Goal: Task Accomplishment & Management: Manage account settings

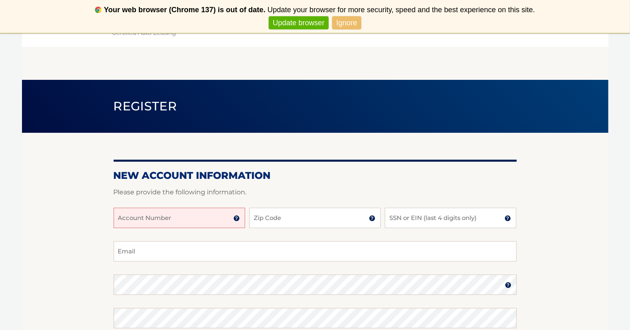
click at [214, 220] on input "Account Number" at bounding box center [180, 218] width 132 height 20
type input "44456001676"
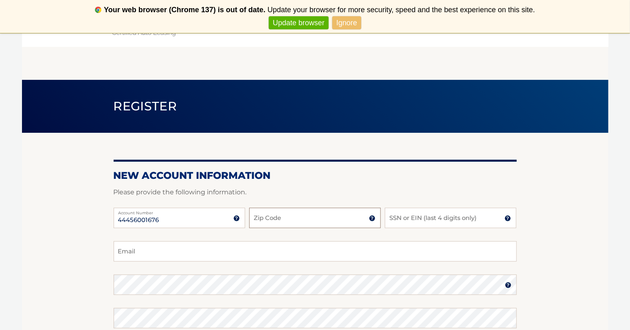
click at [288, 216] on input "Zip Code" at bounding box center [315, 218] width 132 height 20
type input "."
type input "33408"
click at [440, 217] on input "SSN or EIN (last 4 digits only)" at bounding box center [451, 218] width 132 height 20
type input "2"
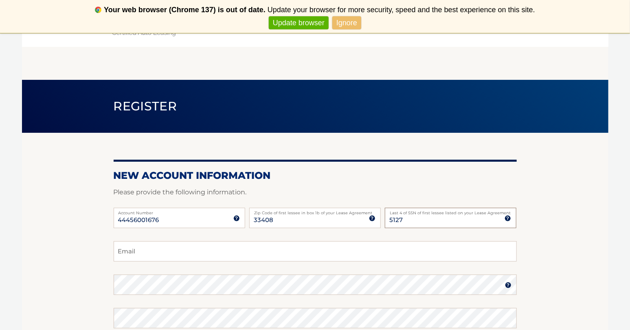
type input "5127"
click at [151, 253] on input "Email" at bounding box center [315, 251] width 403 height 20
type input "lynnyv@aol.com"
click at [383, 280] on label "Password" at bounding box center [315, 278] width 403 height 7
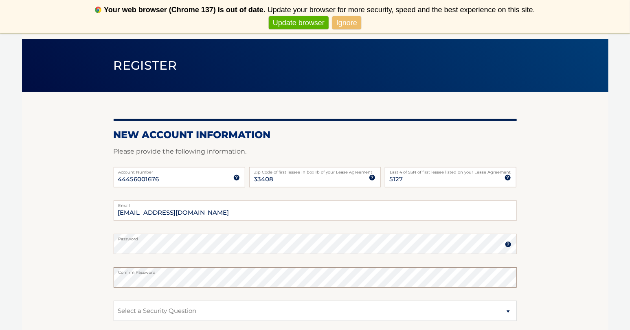
scroll to position [81, 0]
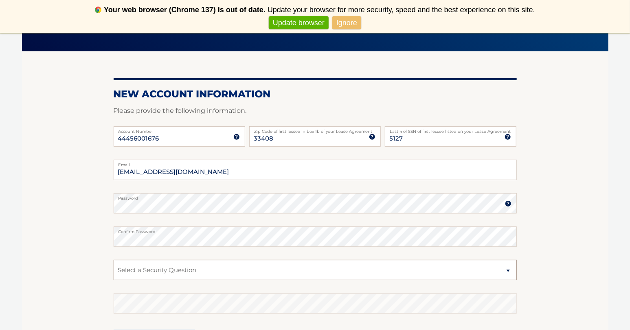
click at [222, 269] on select "Select a Security Question What was the name of your elementary school? What is…" at bounding box center [315, 270] width 403 height 20
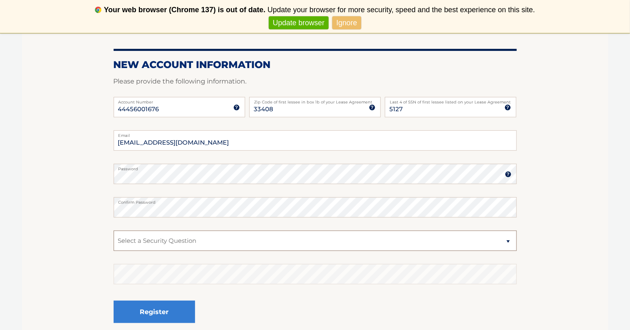
scroll to position [122, 0]
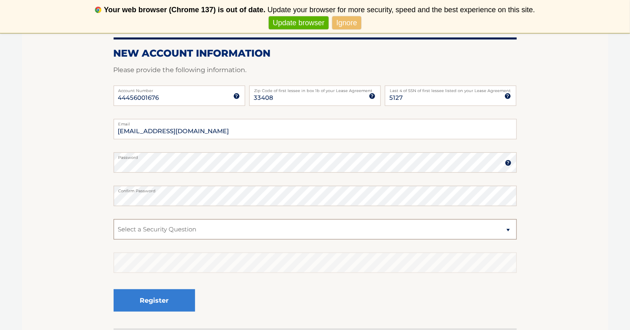
click at [199, 231] on select "Select a Security Question What was the name of your elementary school? What is…" at bounding box center [315, 229] width 403 height 20
select select "2"
click at [114, 219] on select "Select a Security Question What was the name of your elementary school? What is…" at bounding box center [315, 229] width 403 height 20
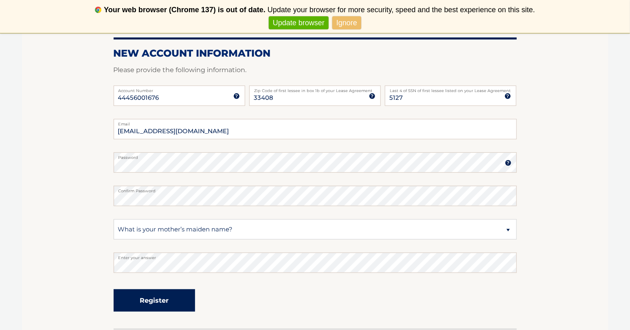
click at [142, 302] on button "Register" at bounding box center [154, 300] width 81 height 22
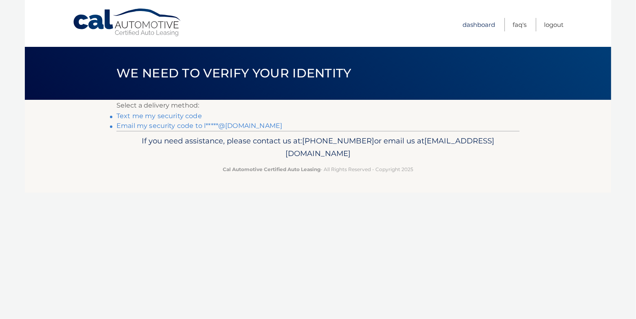
click at [482, 22] on link "Dashboard" at bounding box center [479, 24] width 33 height 13
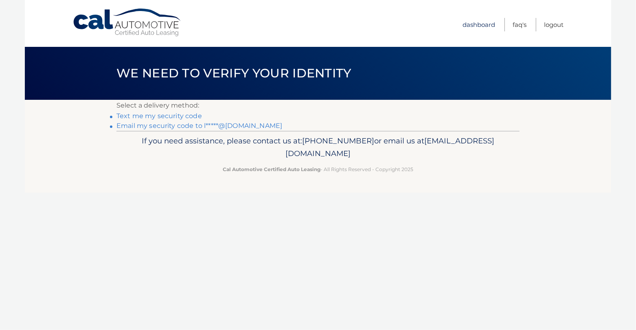
click at [473, 23] on link "Dashboard" at bounding box center [479, 24] width 33 height 13
click at [135, 126] on link "Email my security code to l*****@aol.com" at bounding box center [200, 126] width 166 height 8
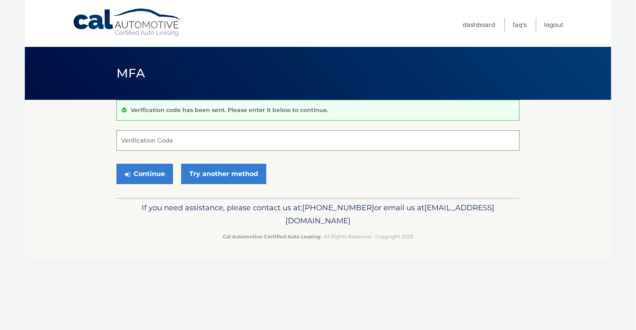
click at [179, 146] on input "Verification Code" at bounding box center [318, 140] width 403 height 20
type input "4"
type input "347808"
click at [157, 164] on button "Continue" at bounding box center [145, 174] width 57 height 20
click at [157, 176] on button "Continue" at bounding box center [145, 174] width 57 height 20
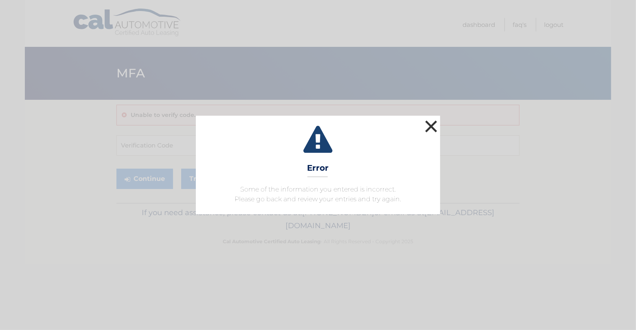
click at [432, 124] on button "×" at bounding box center [431, 126] width 16 height 16
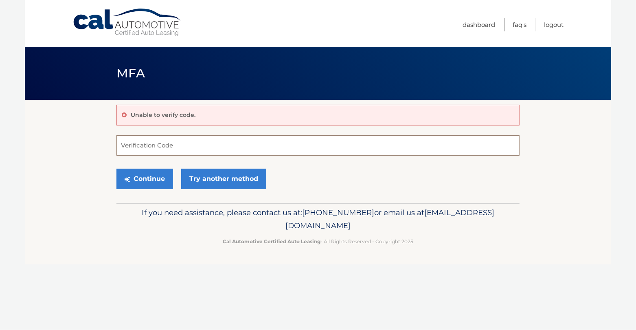
click at [227, 145] on input "Verification Code" at bounding box center [318, 145] width 403 height 20
type input "347808"
click at [156, 174] on button "Continue" at bounding box center [145, 179] width 57 height 20
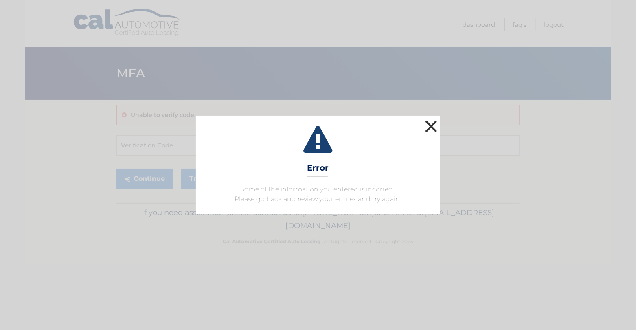
click at [429, 126] on button "×" at bounding box center [431, 126] width 16 height 16
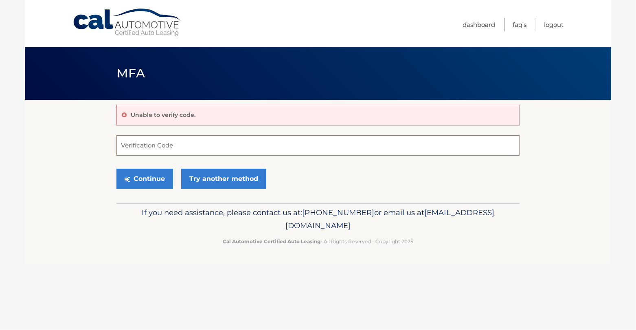
click at [167, 142] on input "Verification Code" at bounding box center [318, 145] width 403 height 20
type input "347808"
click at [139, 178] on button "Continue" at bounding box center [145, 179] width 57 height 20
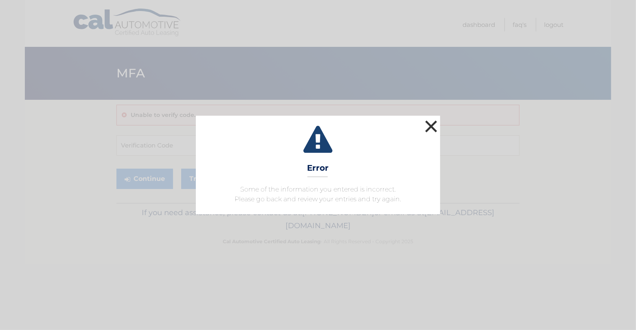
click at [430, 126] on button "×" at bounding box center [431, 126] width 16 height 16
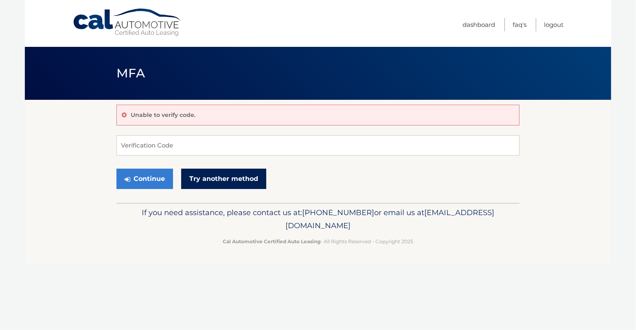
click at [242, 175] on link "Try another method" at bounding box center [223, 179] width 85 height 20
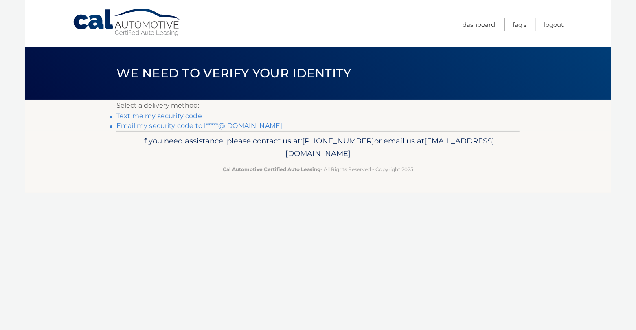
click at [155, 117] on link "Text me my security code" at bounding box center [160, 116] width 86 height 8
click at [159, 117] on link "Text me my security code" at bounding box center [160, 116] width 86 height 8
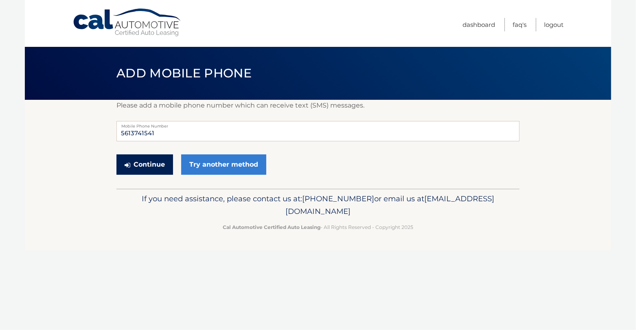
click at [139, 161] on button "Continue" at bounding box center [145, 164] width 57 height 20
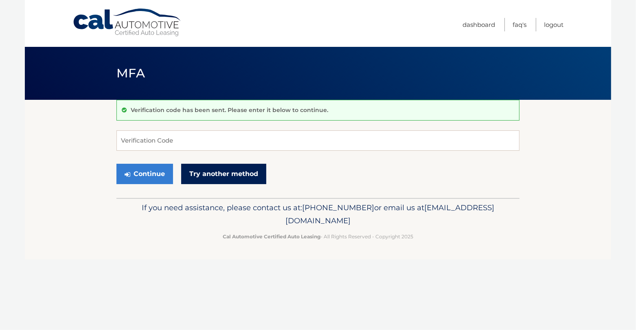
click at [211, 174] on link "Try another method" at bounding box center [223, 174] width 85 height 20
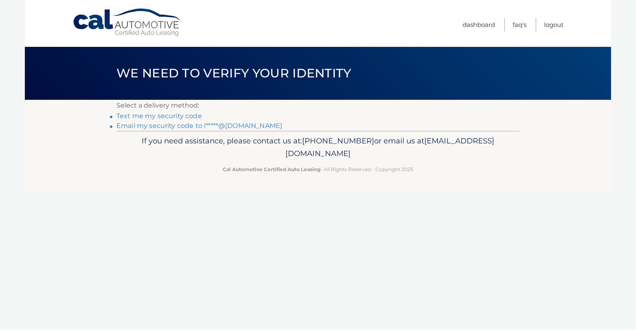
click at [146, 117] on link "Text me my security code" at bounding box center [160, 116] width 86 height 8
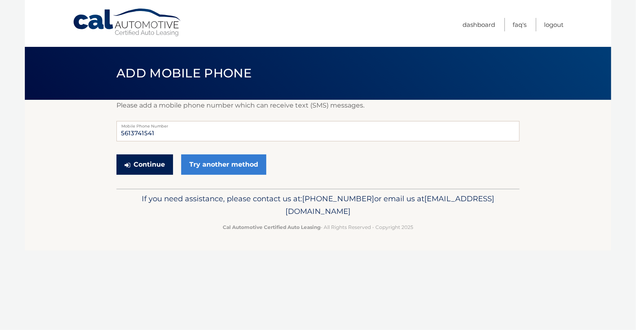
click at [156, 168] on button "Continue" at bounding box center [145, 164] width 57 height 20
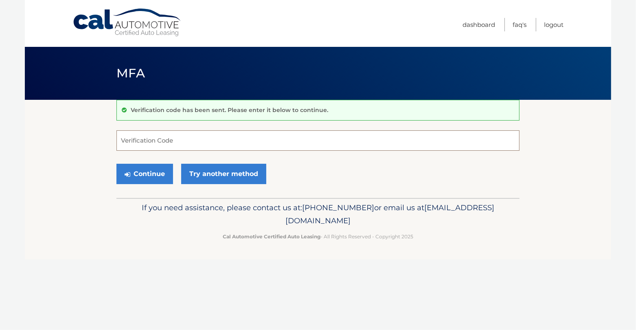
click at [165, 142] on input "Verification Code" at bounding box center [318, 140] width 403 height 20
type input "518620"
click at [128, 173] on icon "submit" at bounding box center [128, 174] width 6 height 7
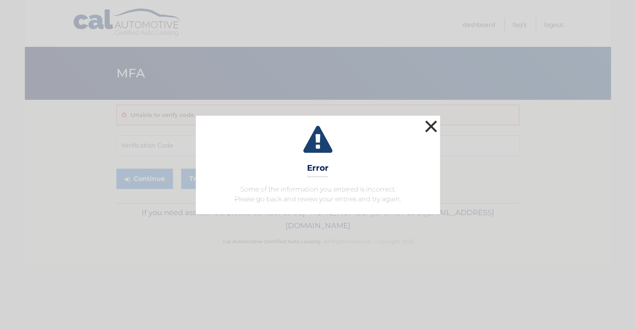
click at [426, 126] on button "×" at bounding box center [431, 126] width 16 height 16
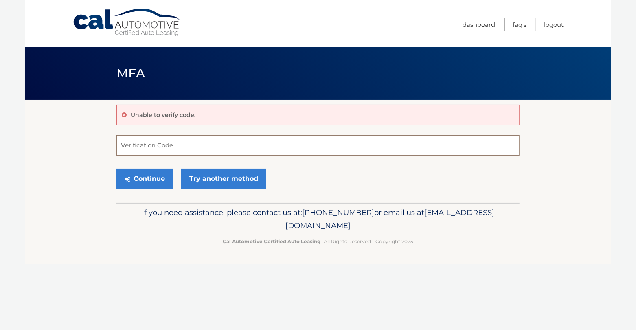
click at [187, 142] on input "Verification Code" at bounding box center [318, 145] width 403 height 20
type input "940090"
click at [157, 175] on button "Continue" at bounding box center [145, 179] width 57 height 20
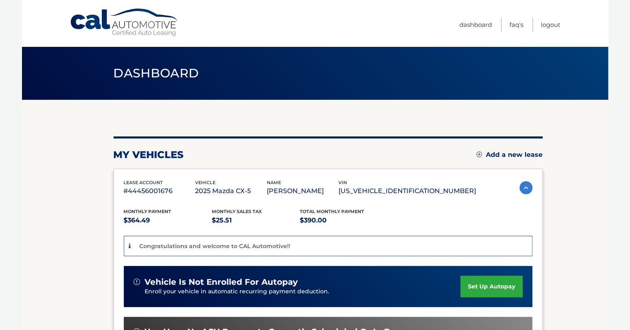
scroll to position [41, 0]
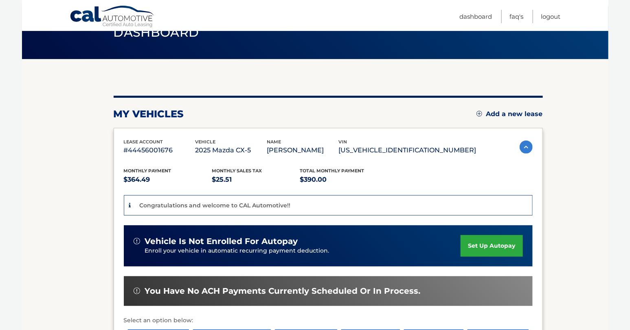
click at [493, 244] on link "set up autopay" at bounding box center [492, 246] width 62 height 22
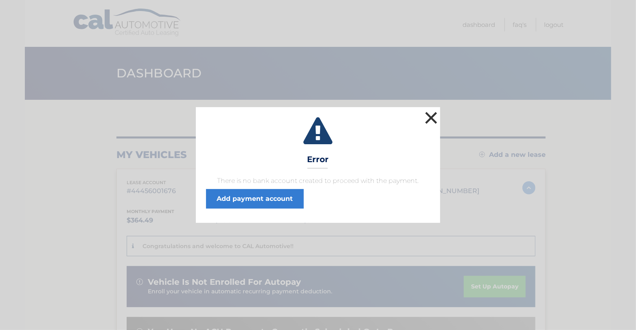
click at [432, 116] on button "×" at bounding box center [431, 118] width 16 height 16
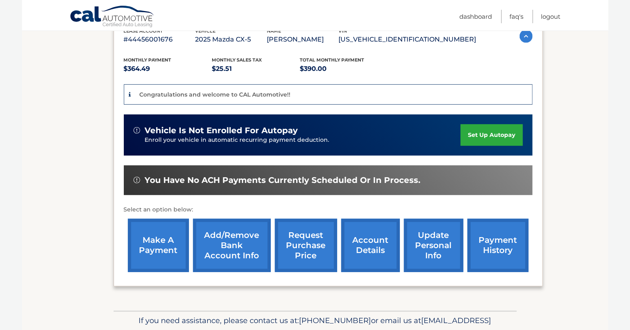
scroll to position [163, 0]
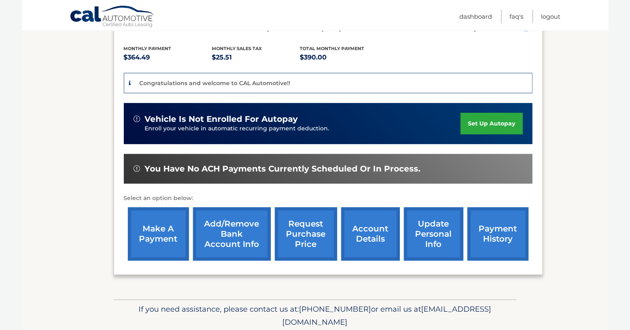
click at [472, 122] on link "set up autopay" at bounding box center [492, 124] width 62 height 22
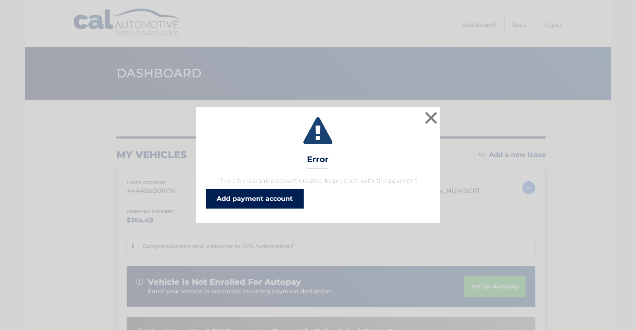
click at [279, 194] on link "Add payment account" at bounding box center [255, 199] width 98 height 20
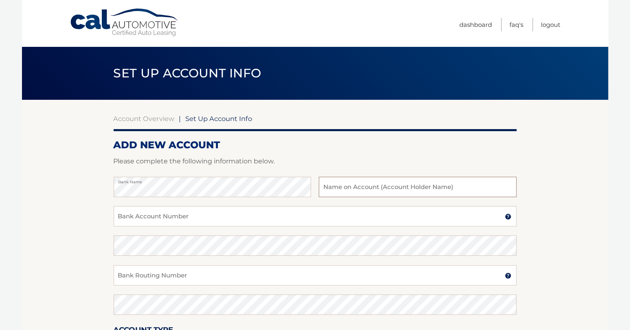
click at [381, 187] on input "text" at bounding box center [418, 187] width 198 height 20
type input "[PERSON_NAME]"
click at [215, 218] on input "Bank Account Number" at bounding box center [315, 216] width 403 height 20
type input "1000054493662"
click at [185, 277] on input "Bank Routing Number" at bounding box center [315, 275] width 403 height 20
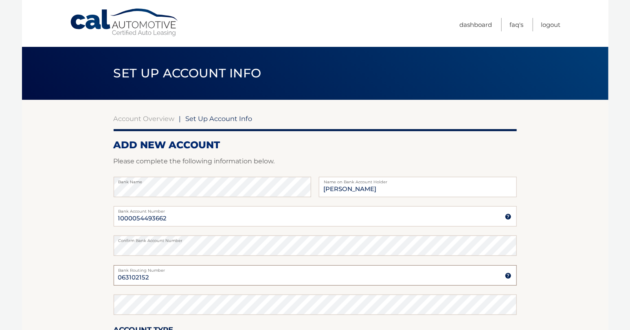
type input "063102152"
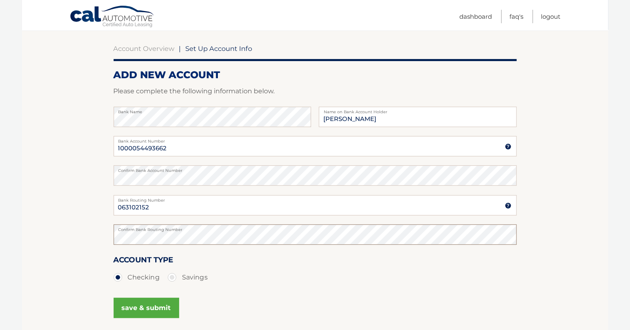
scroll to position [81, 0]
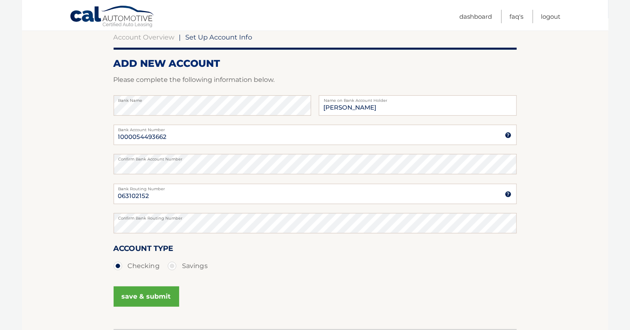
click at [155, 294] on button "save & submit" at bounding box center [147, 296] width 66 height 20
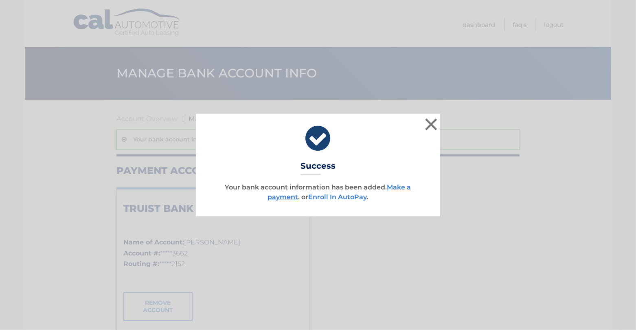
click at [346, 198] on link "Enroll In AutoPay" at bounding box center [338, 197] width 58 height 8
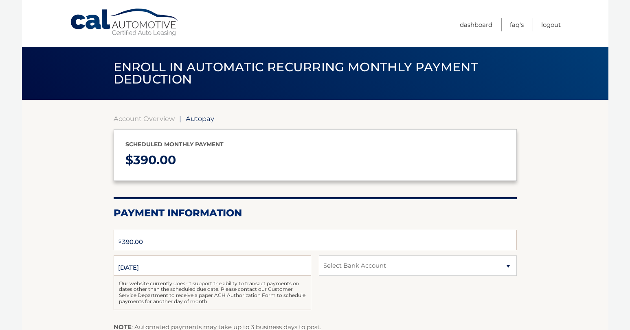
type input "390"
select select "MTQ0ZjRiODUtM2ZhYy00MTkzLWEwZTctYmNmZDcwMjM5M2Nh"
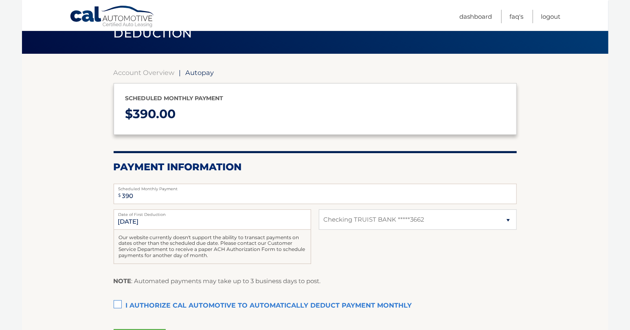
scroll to position [41, 0]
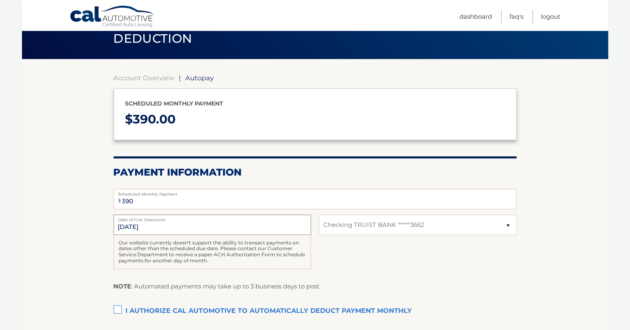
click at [189, 230] on input "9/21/2025" at bounding box center [213, 225] width 198 height 20
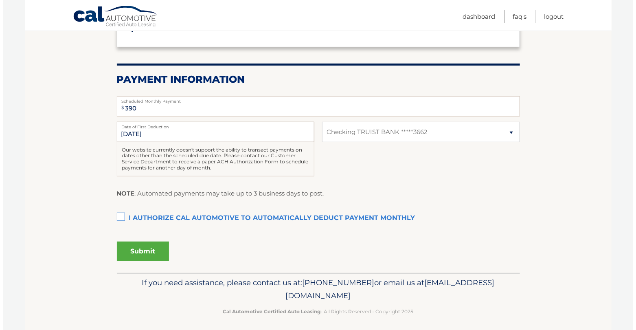
scroll to position [137, 0]
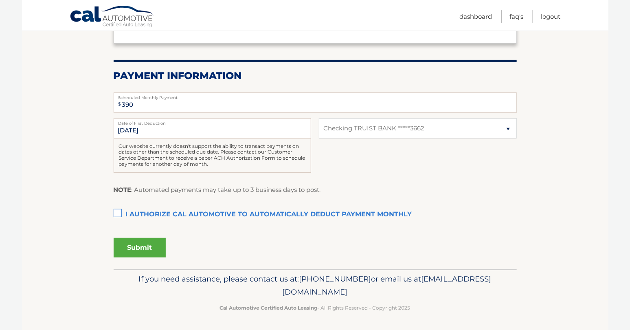
click at [117, 214] on label "I authorize cal automotive to automatically deduct payment monthly This checkbo…" at bounding box center [315, 215] width 403 height 16
click at [0, 0] on input "I authorize cal automotive to automatically deduct payment monthly This checkbo…" at bounding box center [0, 0] width 0 height 0
click at [138, 243] on button "Submit" at bounding box center [140, 248] width 52 height 20
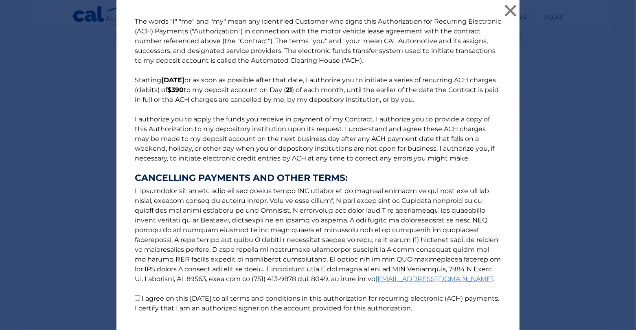
scroll to position [55, 0]
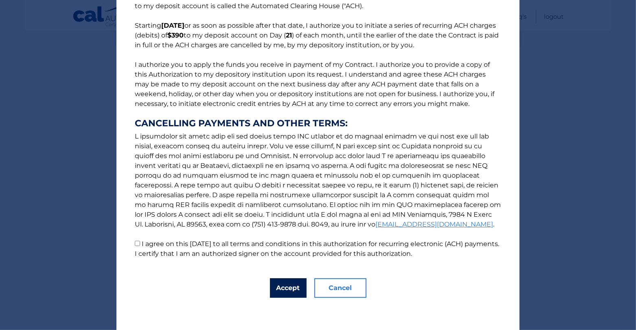
click at [275, 288] on button "Accept" at bounding box center [288, 288] width 37 height 20
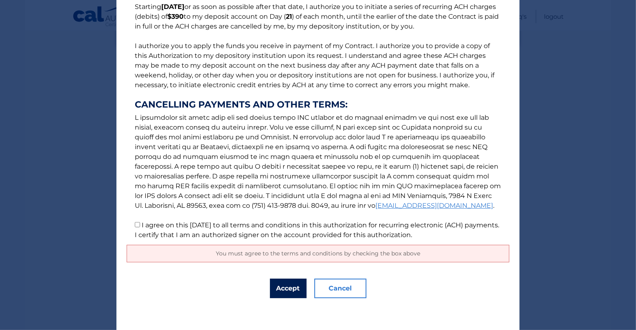
scroll to position [73, 0]
click at [135, 226] on input "I agree on this 09/02/2025 to all terms and conditions in this authorization fo…" at bounding box center [137, 224] width 5 height 5
checkbox input "true"
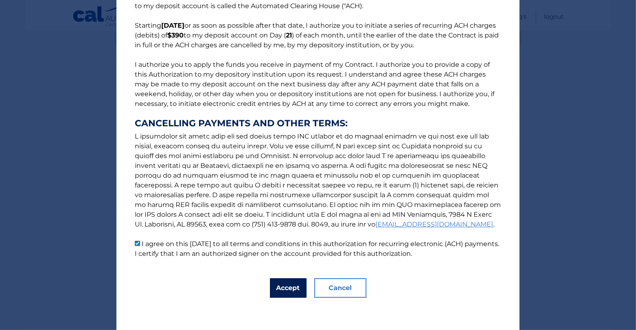
click at [290, 293] on button "Accept" at bounding box center [288, 288] width 37 height 20
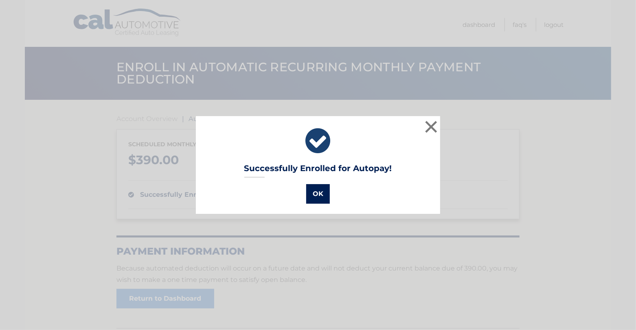
click at [311, 198] on button "OK" at bounding box center [318, 194] width 24 height 20
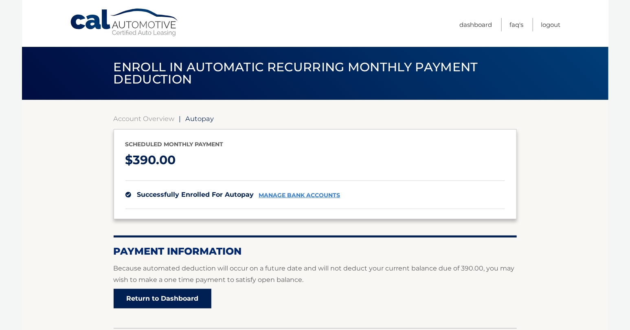
click at [154, 295] on link "Return to Dashboard" at bounding box center [163, 299] width 98 height 20
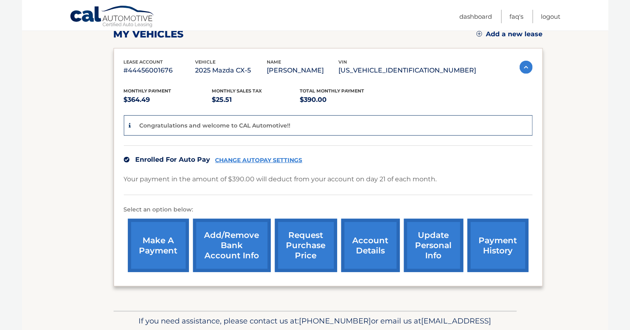
scroll to position [80, 0]
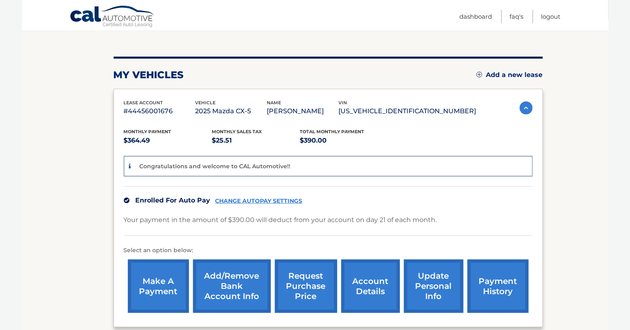
click at [372, 287] on link "account details" at bounding box center [370, 286] width 59 height 53
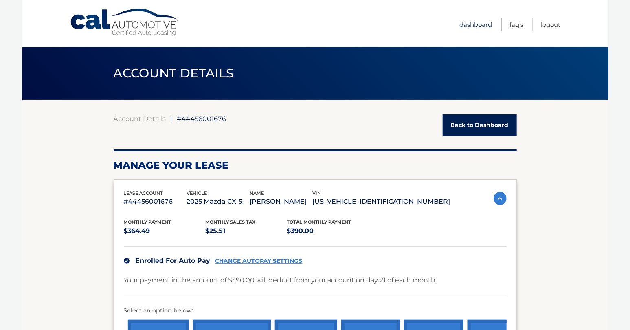
click at [468, 23] on link "Dashboard" at bounding box center [476, 24] width 33 height 13
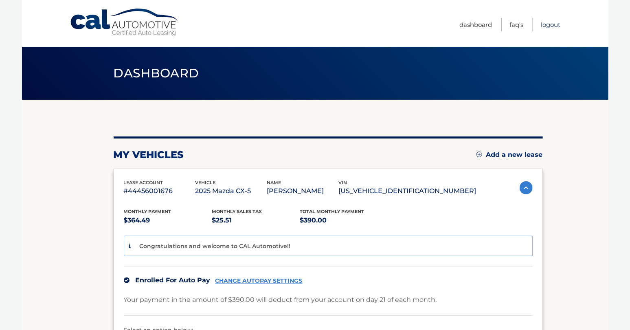
click at [550, 23] on link "Logout" at bounding box center [552, 24] width 20 height 13
